Goal: Communication & Community: Connect with others

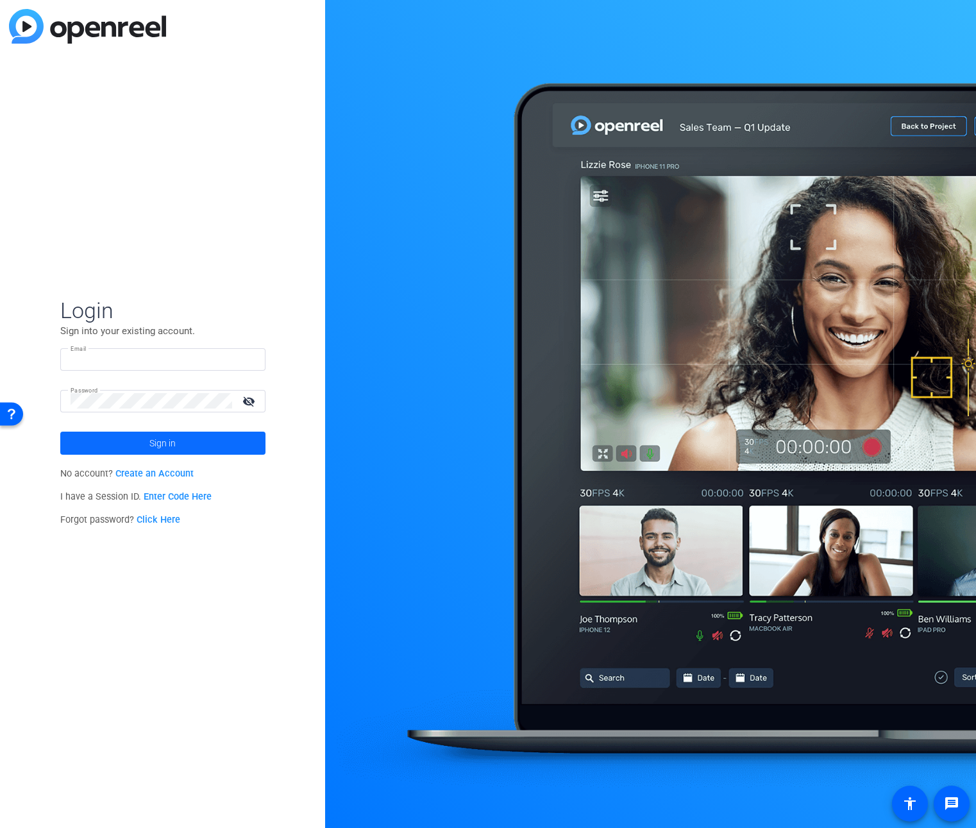
type input "[EMAIL_ADDRESS][DOMAIN_NAME]"
click at [153, 434] on span "Sign in" at bounding box center [162, 443] width 26 height 32
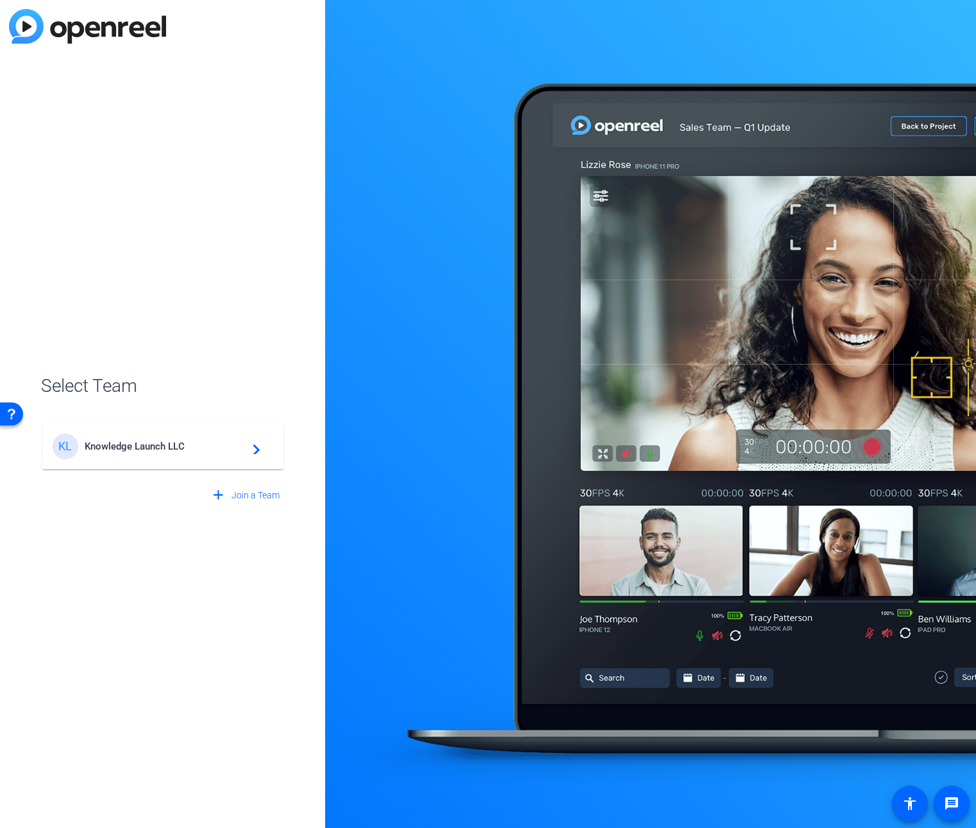
click at [201, 450] on span "Knowledge Launch LLC" at bounding box center [165, 447] width 160 height 12
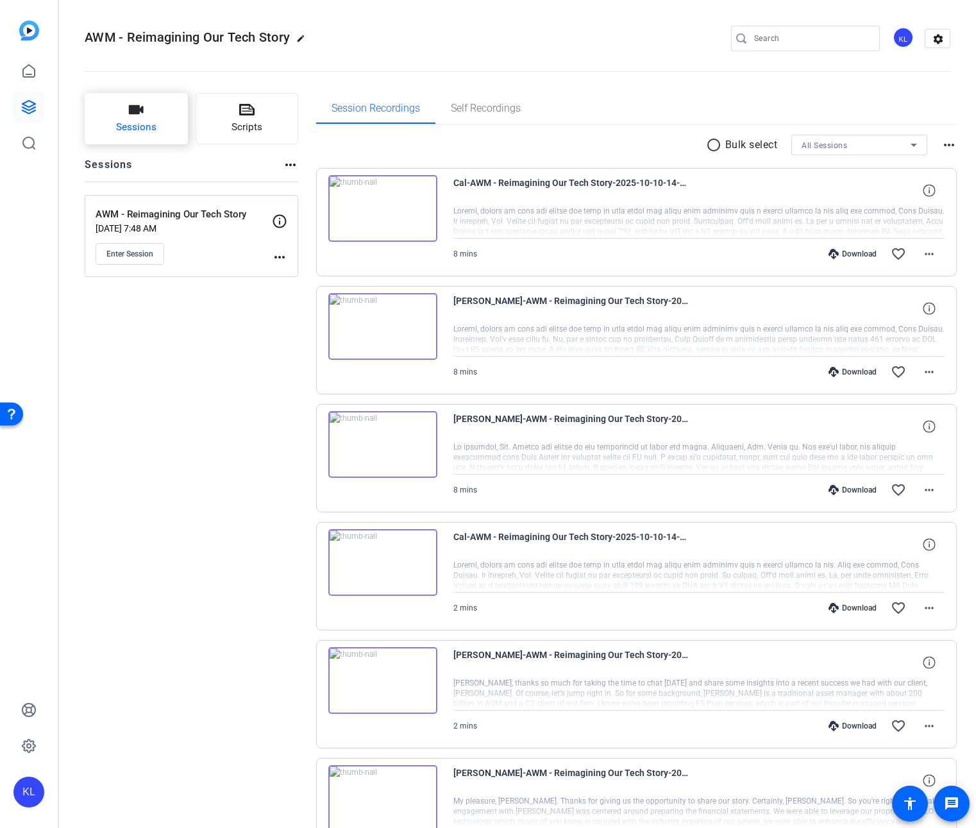
click at [143, 124] on span "Sessions" at bounding box center [136, 127] width 40 height 15
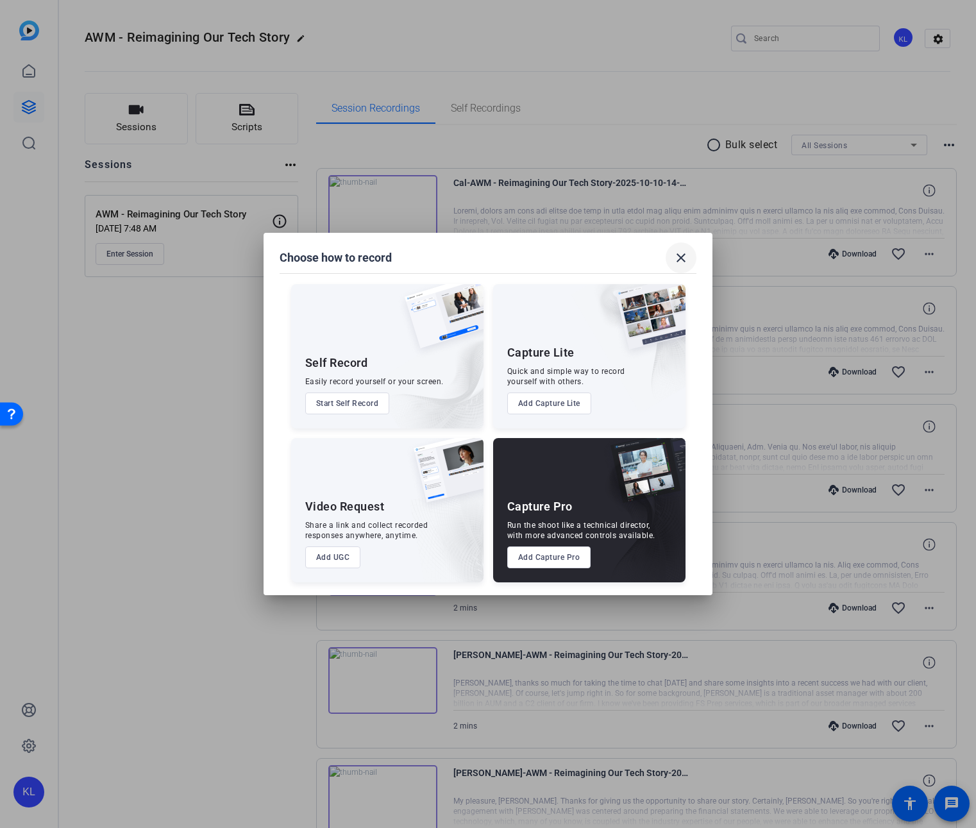
click at [679, 263] on mat-icon "close" at bounding box center [681, 257] width 15 height 15
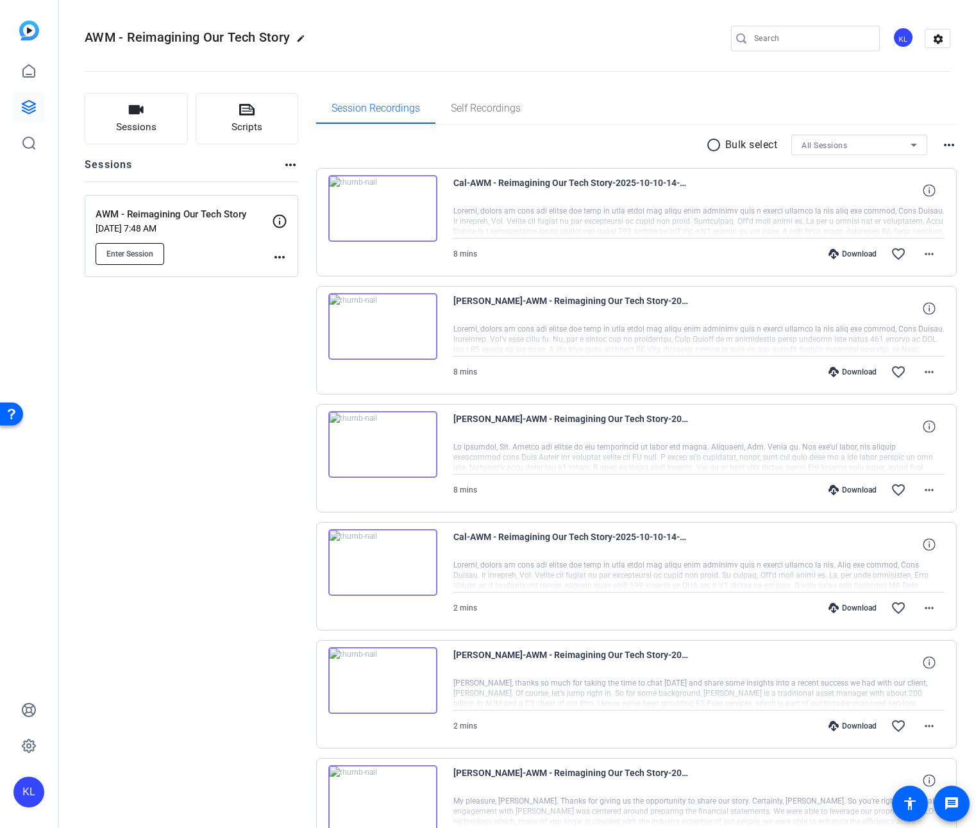
click at [128, 246] on button "Enter Session" at bounding box center [130, 254] width 69 height 22
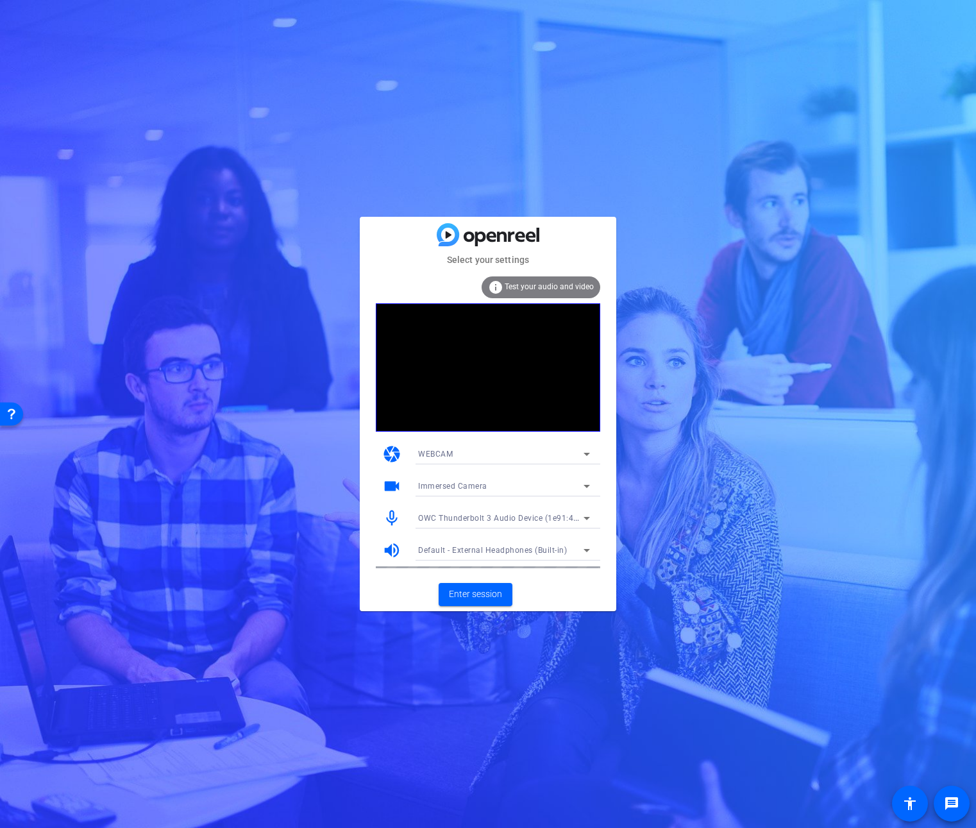
click at [491, 459] on div "WEBCAM" at bounding box center [501, 454] width 166 height 16
click at [491, 460] on div at bounding box center [488, 414] width 976 height 828
click at [472, 597] on span "Enter session" at bounding box center [475, 594] width 53 height 13
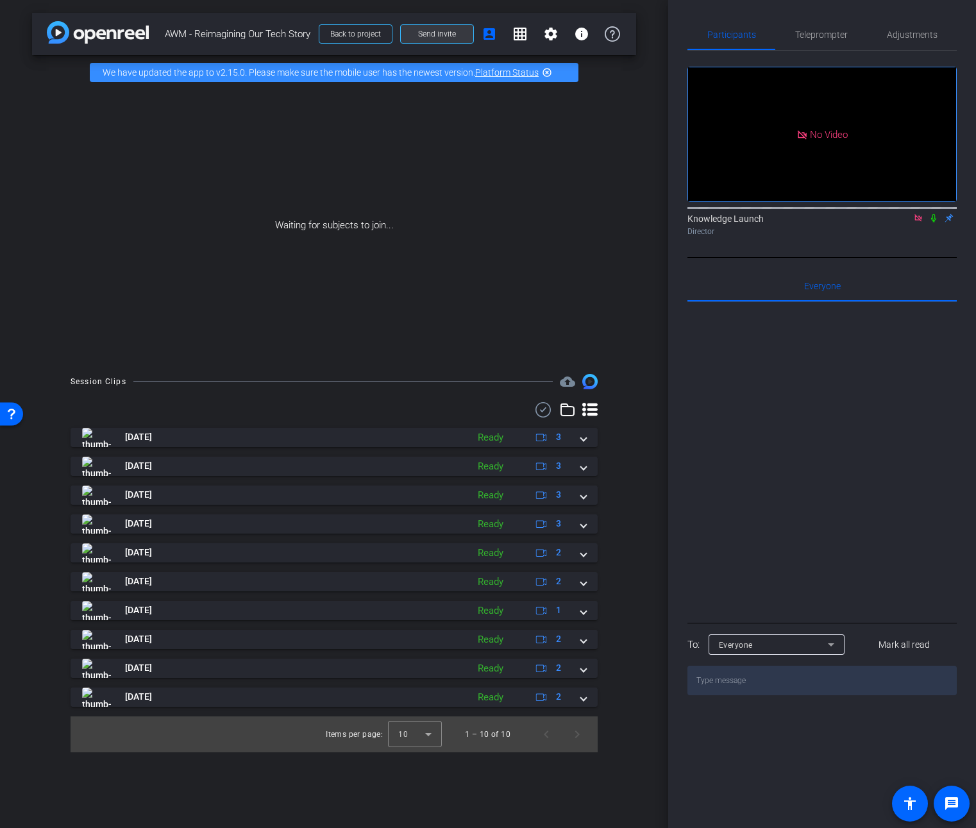
click at [441, 35] on span "Send invite" at bounding box center [437, 34] width 38 height 10
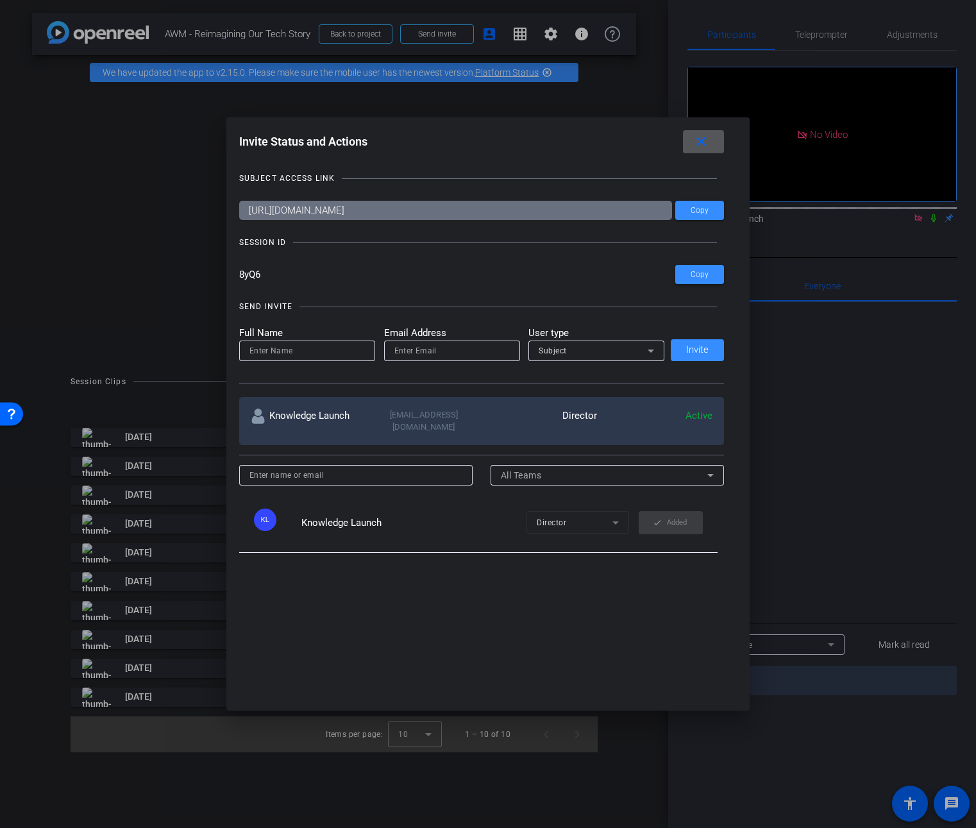
click at [302, 359] on div at bounding box center [307, 351] width 115 height 21
click at [305, 353] on input at bounding box center [307, 350] width 115 height 15
type input "[PERSON_NAME]"
click at [389, 352] on div at bounding box center [452, 351] width 136 height 21
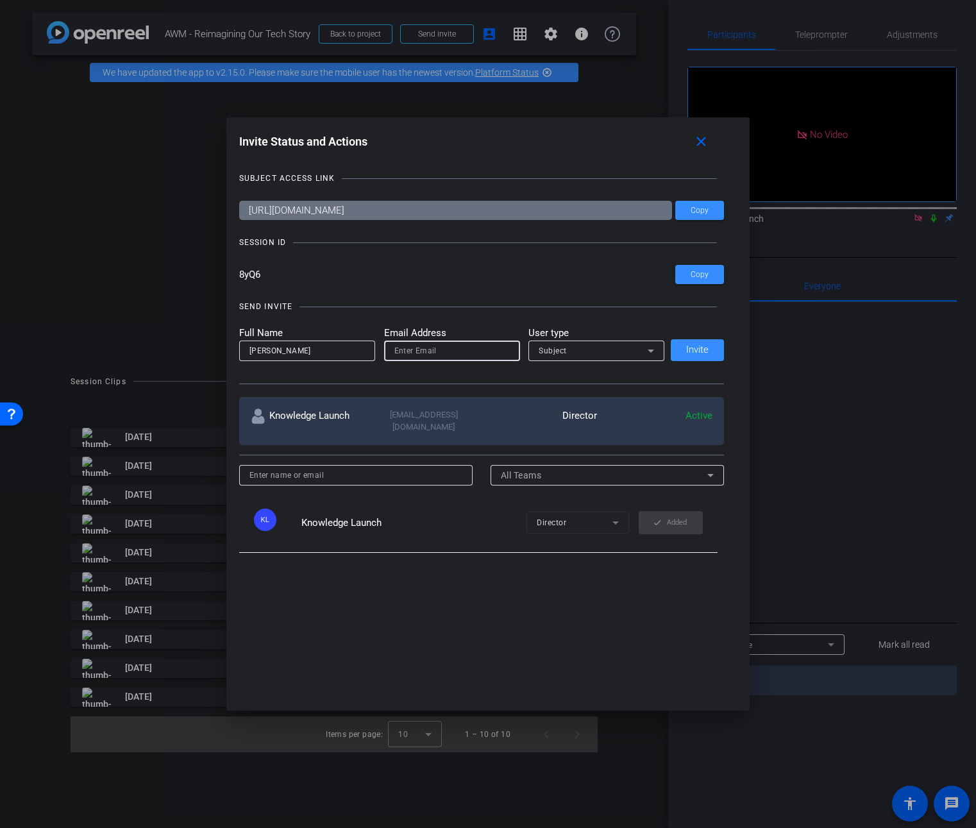
click at [405, 350] on input "email" at bounding box center [452, 350] width 115 height 15
click at [450, 353] on input "[PERSON_NAME]" at bounding box center [452, 350] width 115 height 15
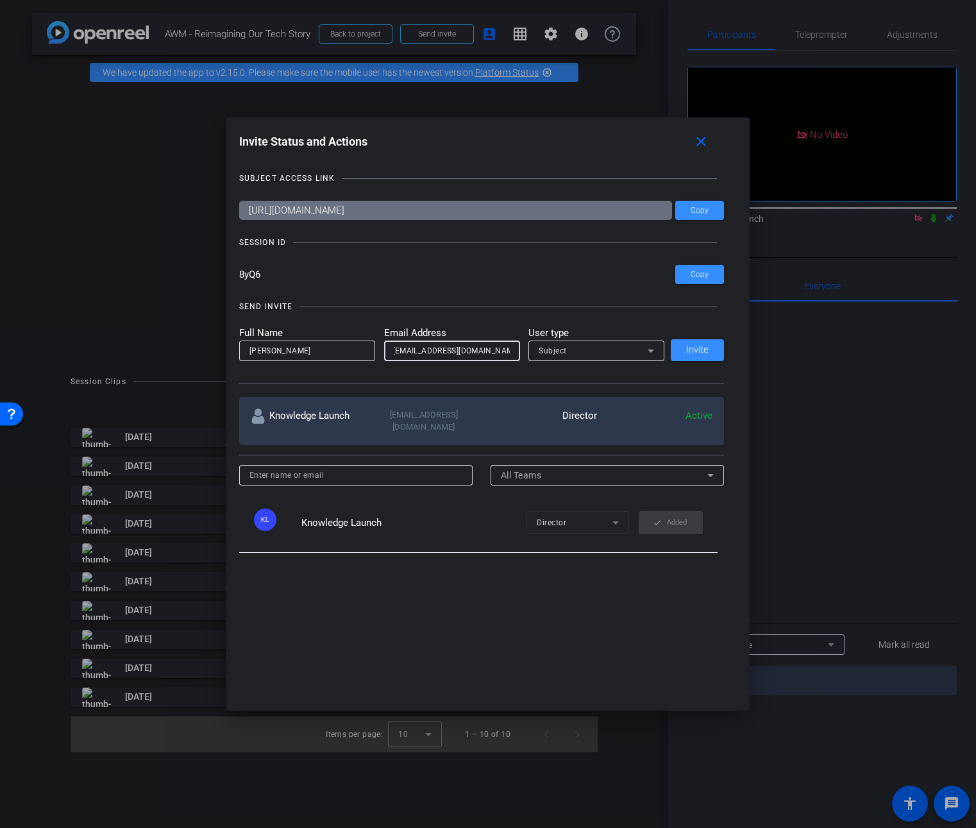
type input "[EMAIL_ADDRESS][DOMAIN_NAME]"
click at [559, 353] on span "Subject" at bounding box center [553, 350] width 28 height 9
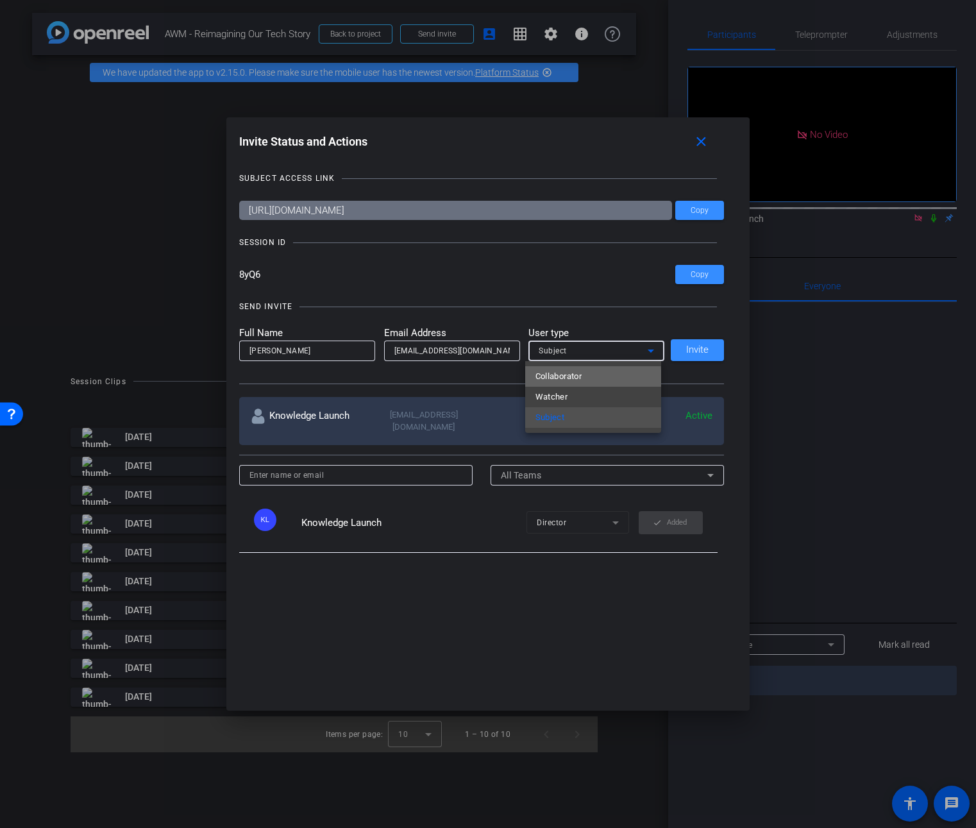
click at [565, 380] on span "Collaborator" at bounding box center [559, 376] width 47 height 15
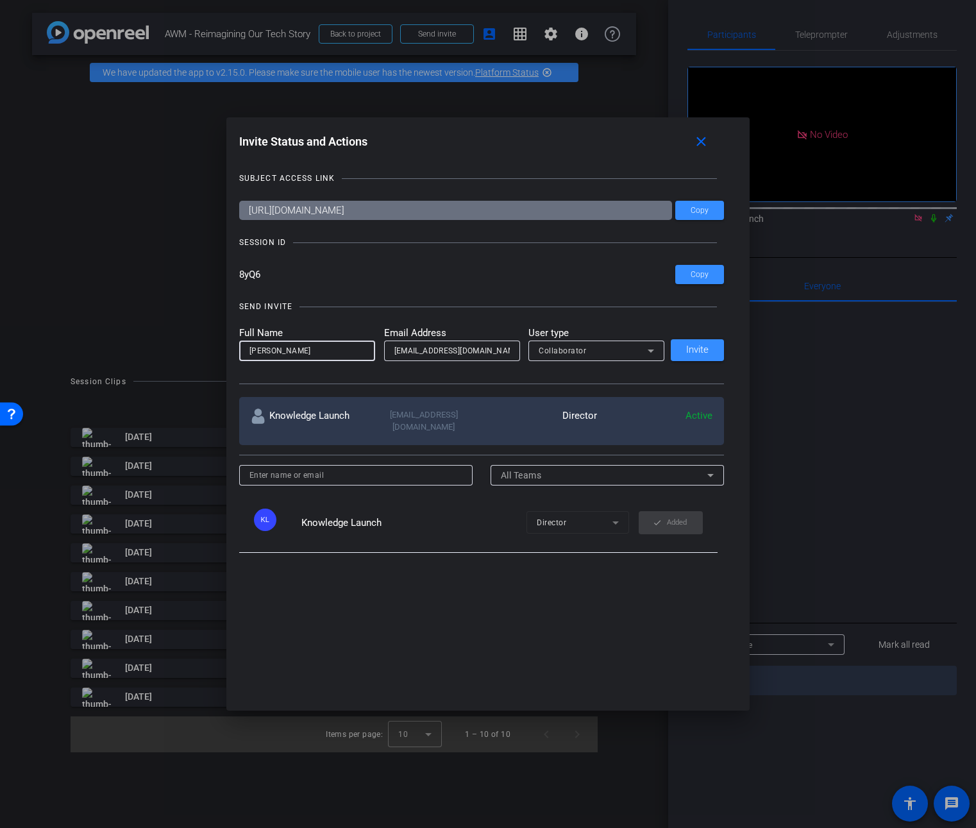
click at [313, 350] on input "[PERSON_NAME]" at bounding box center [307, 350] width 115 height 15
click at [700, 354] on span "Invite" at bounding box center [697, 350] width 22 height 10
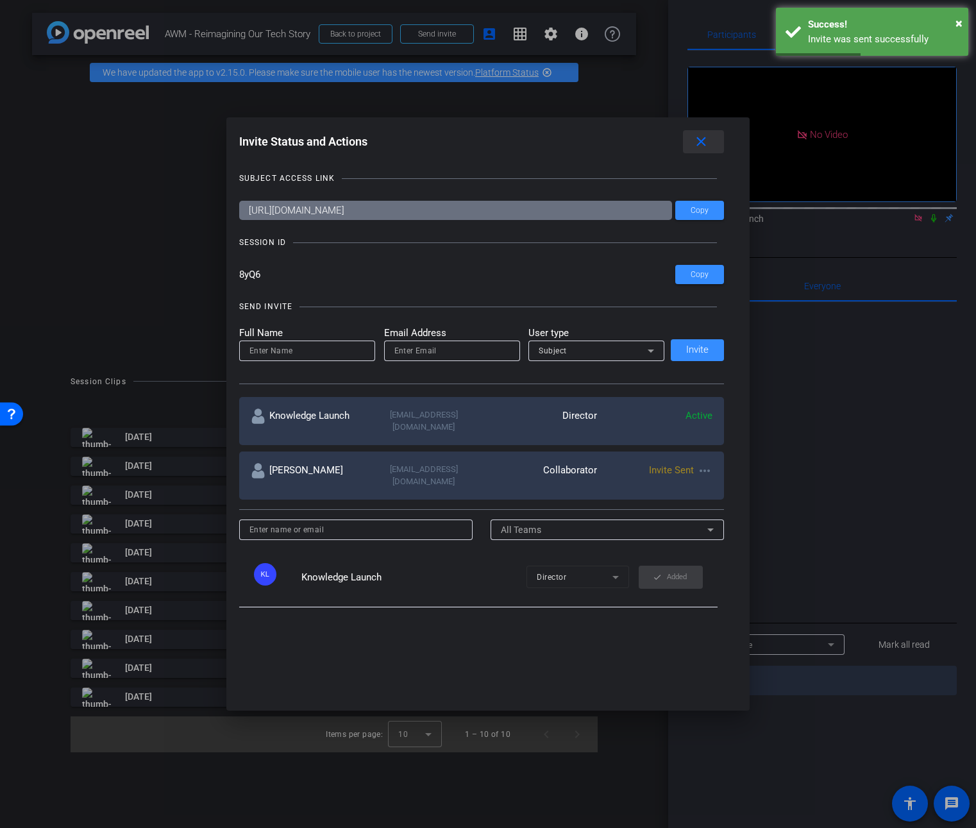
click at [704, 145] on mat-icon "close" at bounding box center [701, 142] width 16 height 16
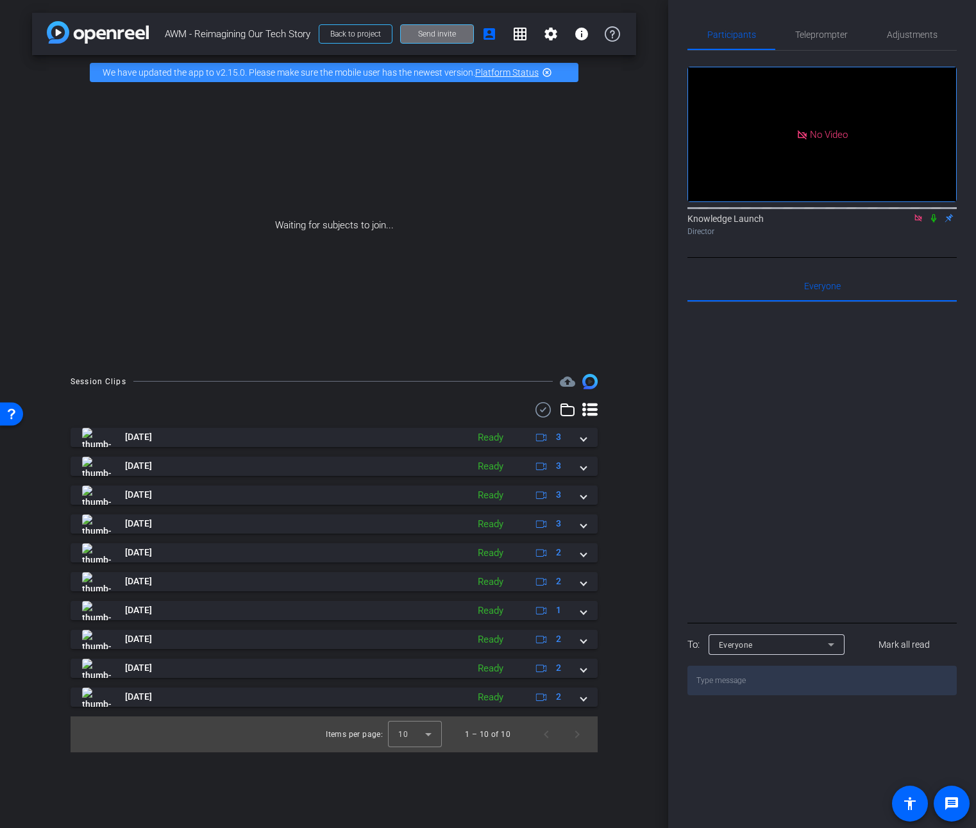
click at [418, 37] on span at bounding box center [437, 34] width 72 height 31
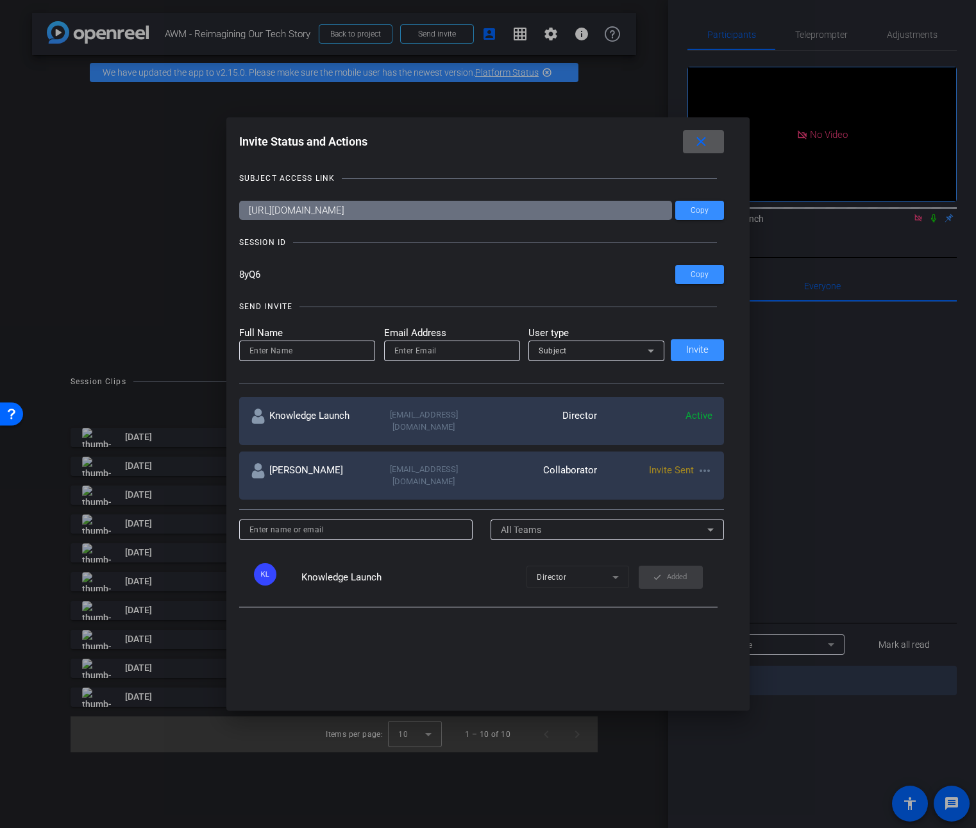
click at [595, 346] on div "Subject" at bounding box center [593, 351] width 109 height 16
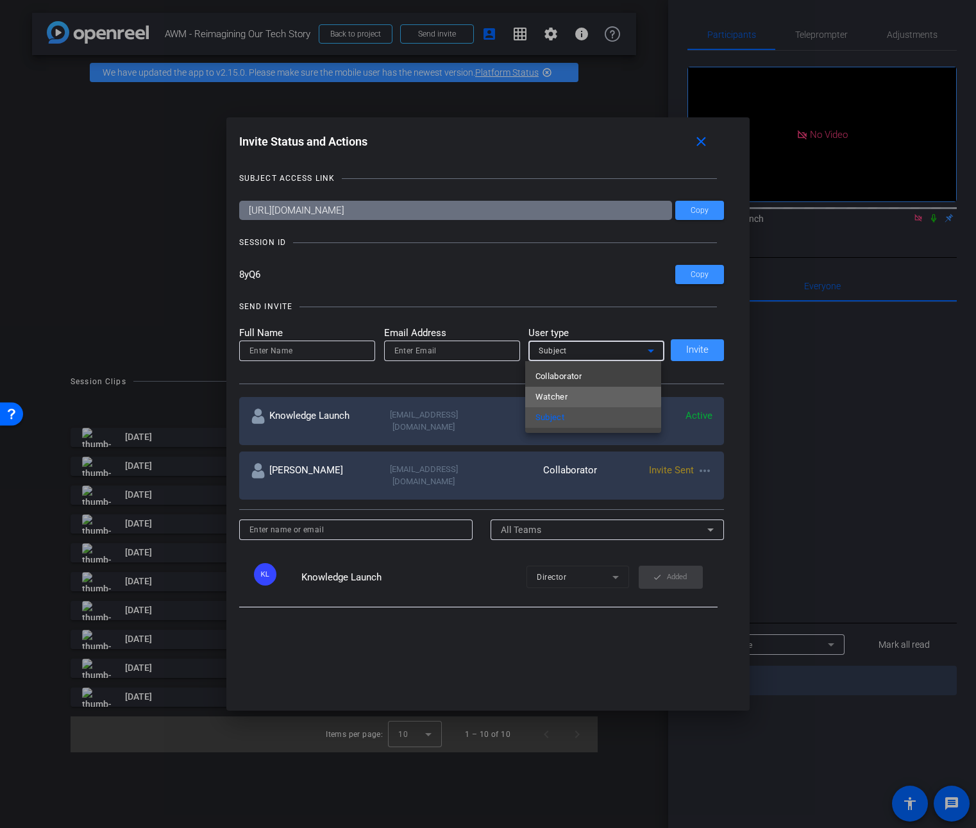
click at [575, 395] on mat-option "Watcher" at bounding box center [593, 397] width 136 height 21
click at [435, 338] on mat-label "Email Address" at bounding box center [452, 333] width 136 height 15
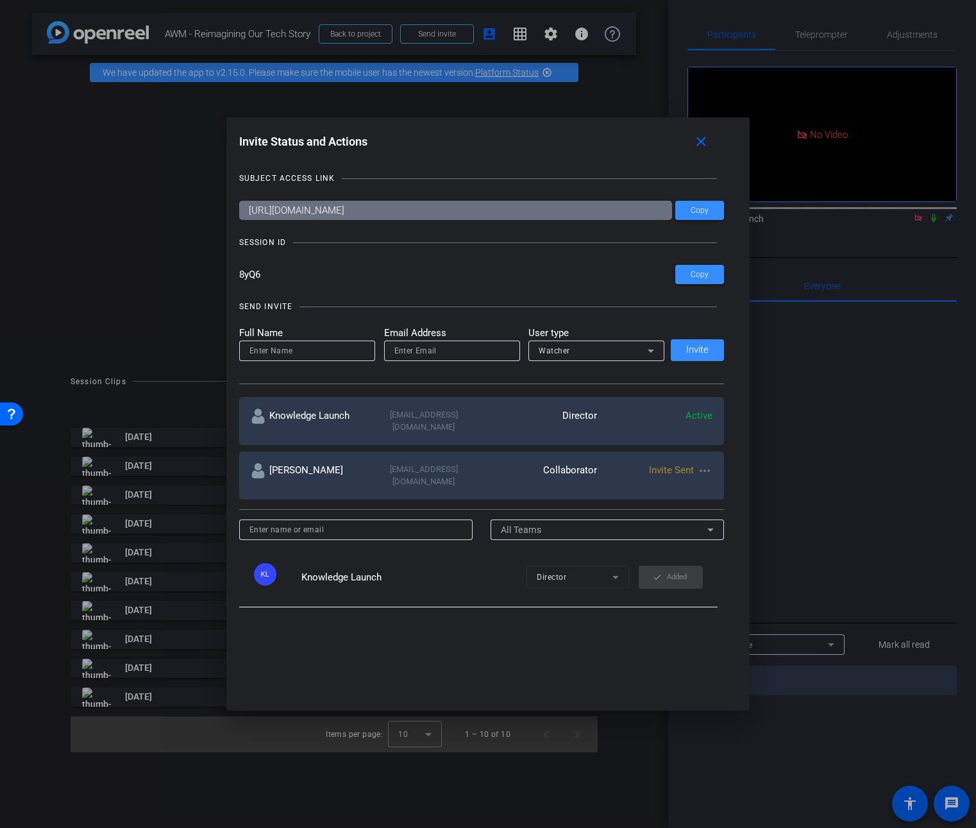
click at [430, 346] on input "email" at bounding box center [452, 350] width 115 height 15
click at [395, 349] on input "[EMAIL_ADDRESS][DOMAIN_NAME]" at bounding box center [452, 350] width 115 height 15
type input "[EMAIL_ADDRESS][DOMAIN_NAME]"
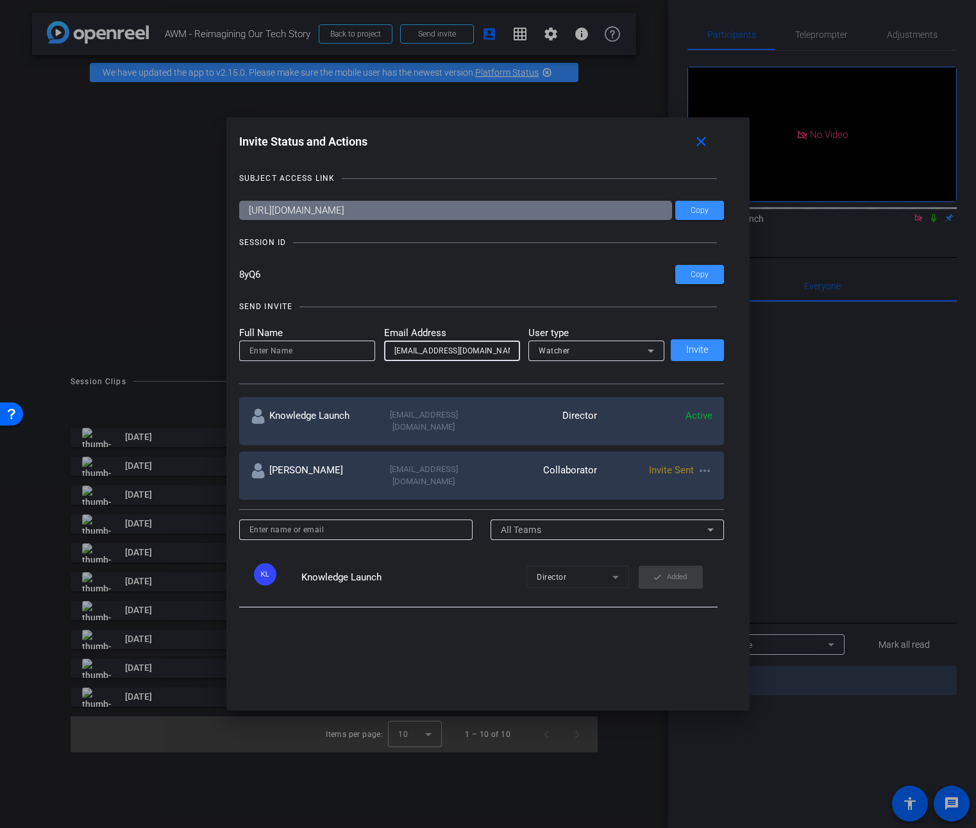
click at [361, 344] on input at bounding box center [307, 350] width 115 height 15
click at [350, 350] on input at bounding box center [307, 350] width 115 height 15
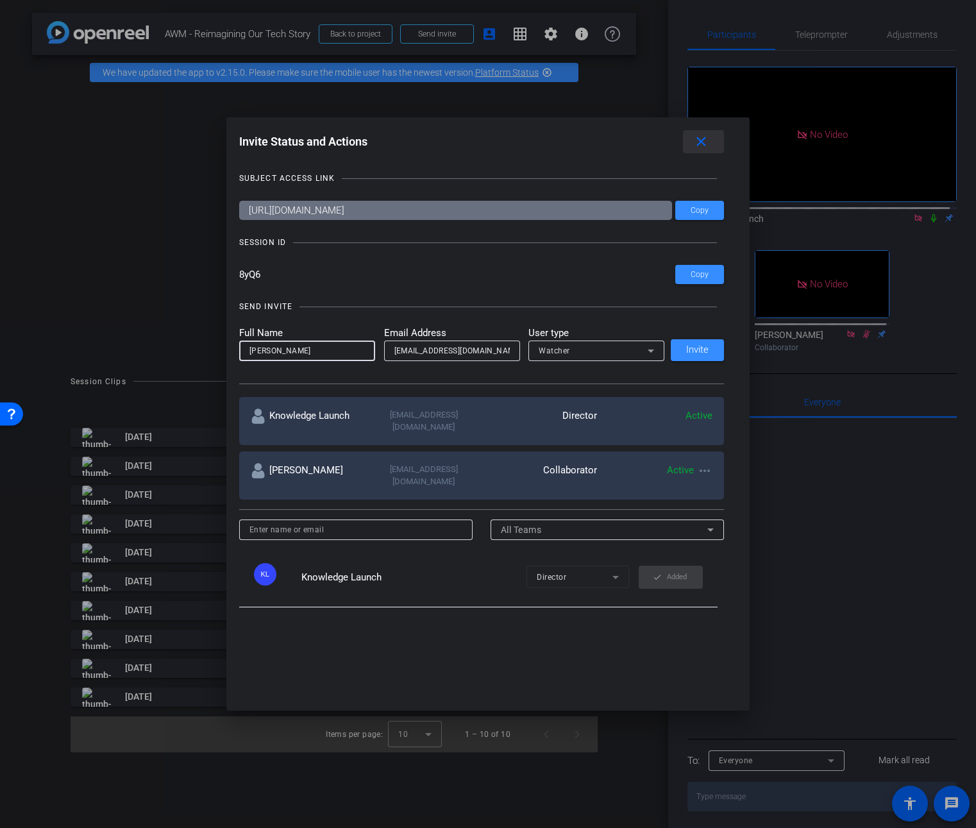
type input "[PERSON_NAME]"
click at [708, 144] on mat-icon "close" at bounding box center [701, 142] width 16 height 16
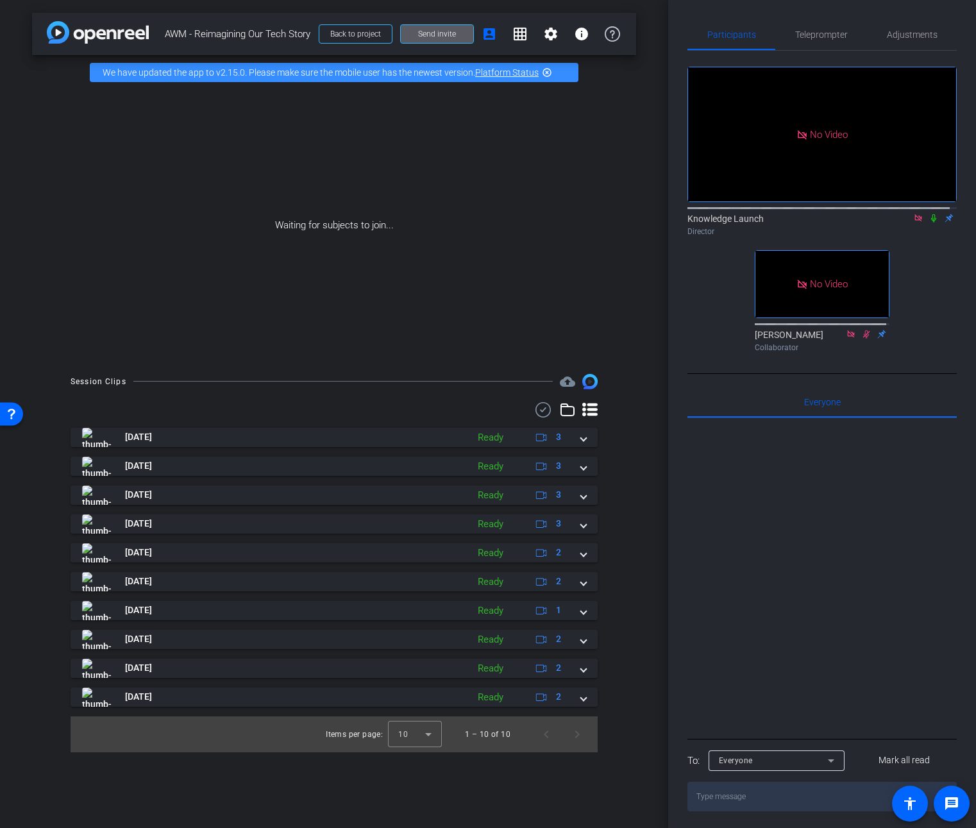
click at [768, 353] on div "[PERSON_NAME] Collaborator" at bounding box center [822, 340] width 135 height 25
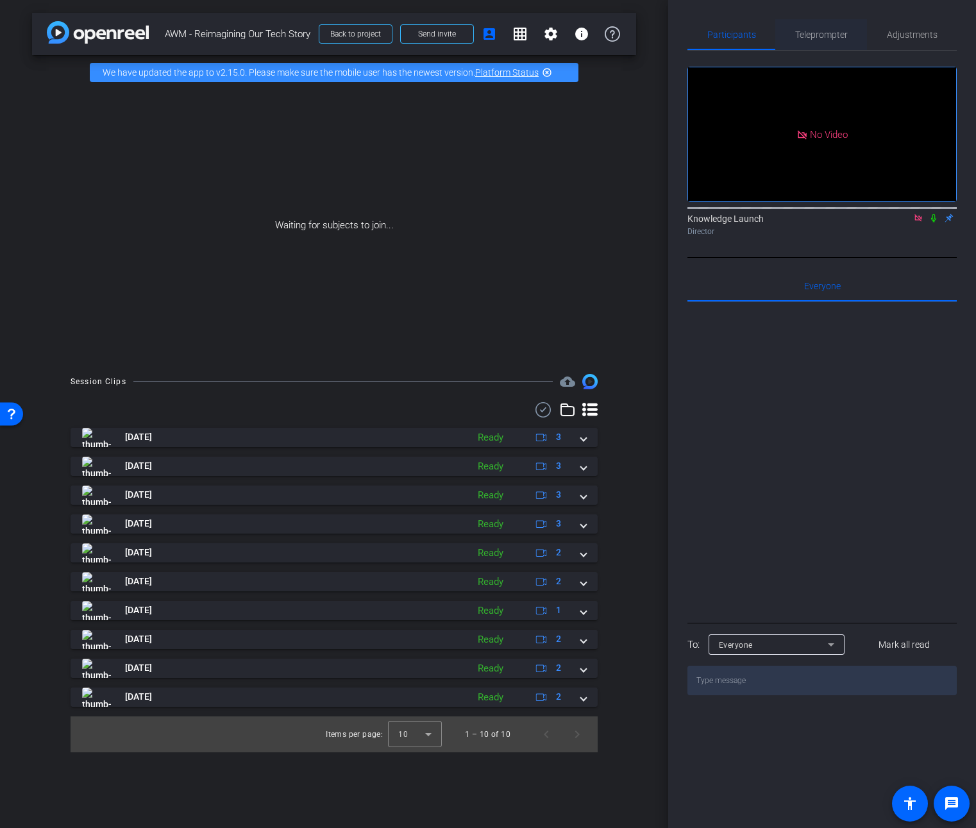
click at [820, 43] on span "Teleprompter" at bounding box center [821, 34] width 53 height 31
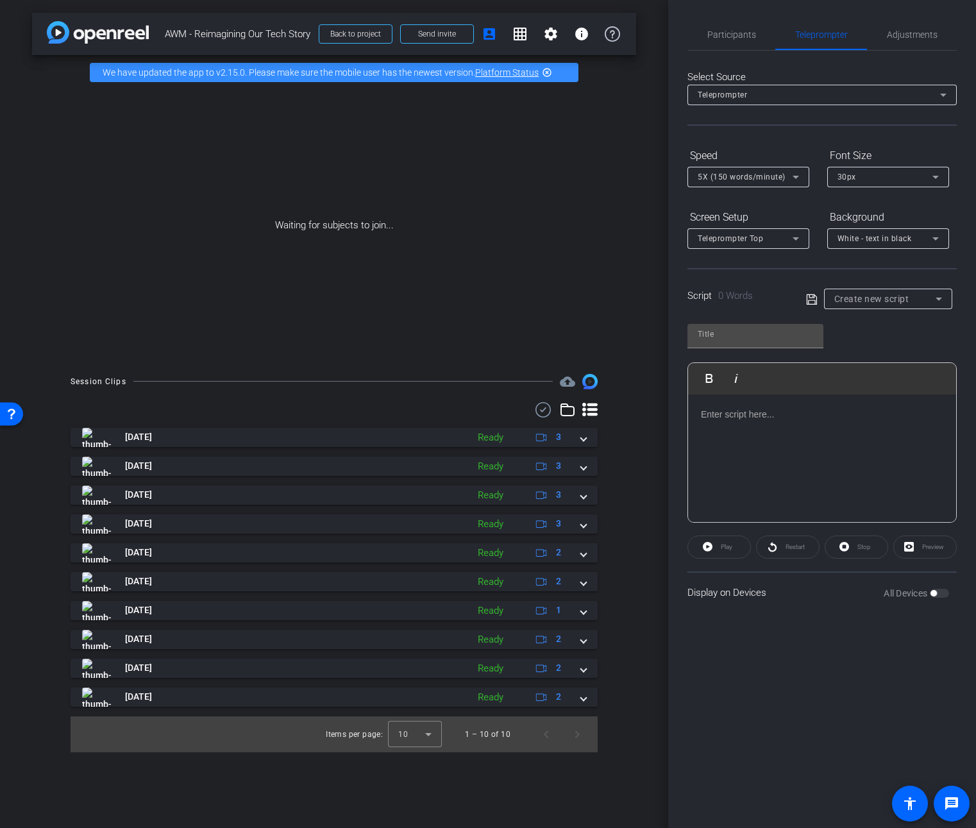
click at [894, 299] on span "Create new script" at bounding box center [872, 299] width 75 height 10
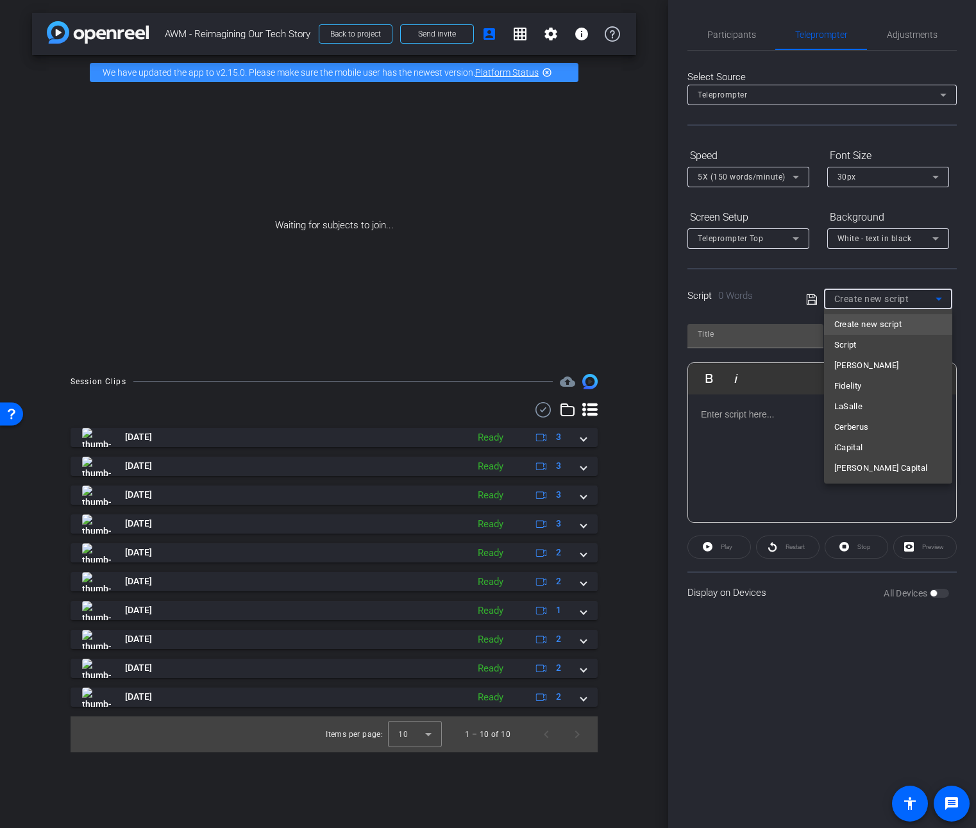
click at [735, 312] on div at bounding box center [488, 414] width 976 height 828
